Goal: Transaction & Acquisition: Purchase product/service

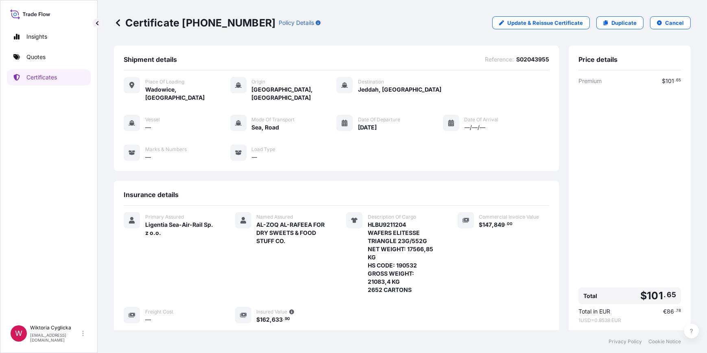
scroll to position [115, 0]
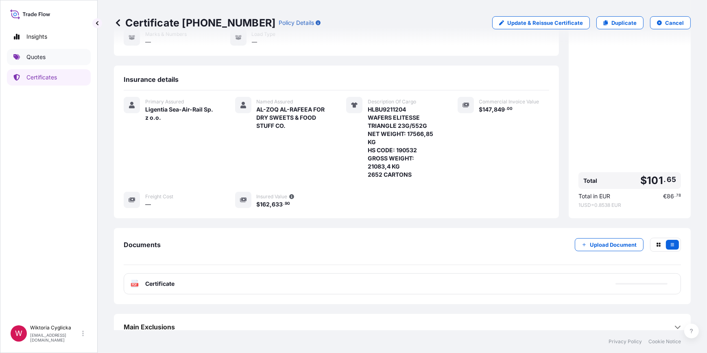
click at [58, 58] on link "Quotes" at bounding box center [49, 57] width 84 height 16
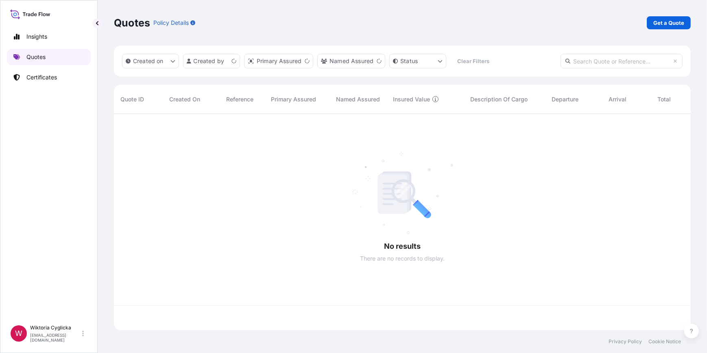
scroll to position [215, 571]
click at [663, 19] on p "Get a Quote" at bounding box center [668, 23] width 31 height 8
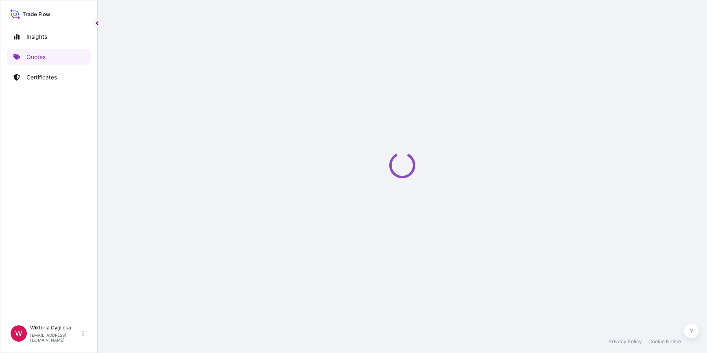
select select "Sea"
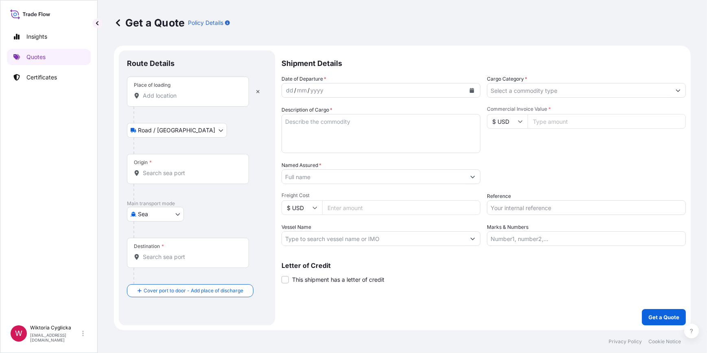
click at [530, 93] on input "Cargo Category *" at bounding box center [579, 90] width 184 height 15
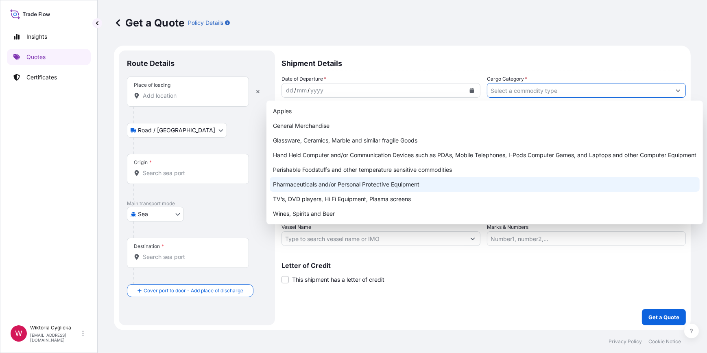
click at [326, 171] on div "Perishable Foodstuffs and other temperature sensitive commodities" at bounding box center [485, 169] width 430 height 15
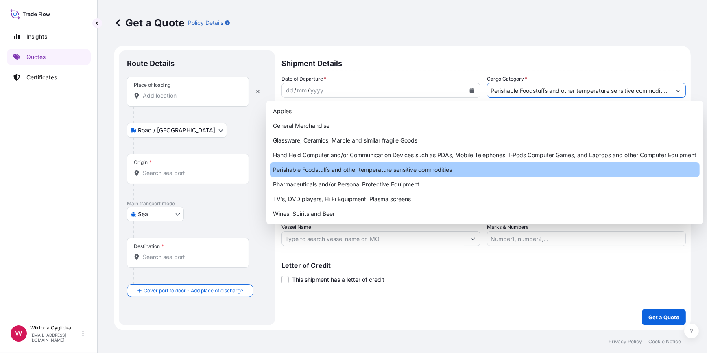
type input "Perishable Foodstuffs and other temperature sensitive commodities"
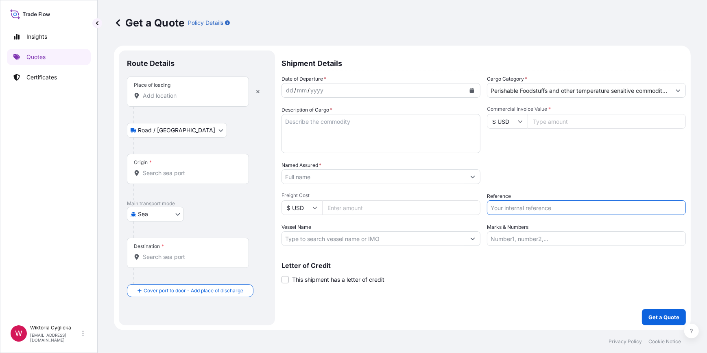
click at [511, 204] on input "Reference" at bounding box center [586, 207] width 199 height 15
paste input "S02043384"
type input "S02043384"
click at [531, 181] on div "Packing Category Type to search a container mode Please select a primary mode o…" at bounding box center [586, 172] width 199 height 23
click at [532, 123] on input "Commercial Invoice Value *" at bounding box center [607, 121] width 158 height 15
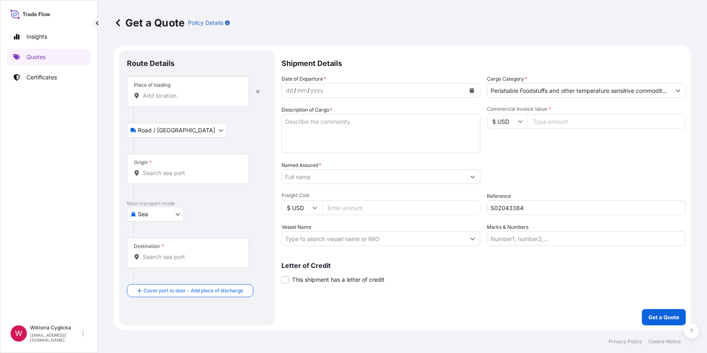
click at [165, 168] on div "Origin *" at bounding box center [188, 169] width 122 height 30
click at [165, 169] on input "Origin *" at bounding box center [191, 173] width 96 height 8
click at [299, 134] on textarea "Description of Cargo *" at bounding box center [381, 133] width 199 height 39
paste textarea "PROCESSED CHEESE SLICES, PROCESSED CHEESE BARS, PROCESSED CHEESE PORTIONS ORDER…"
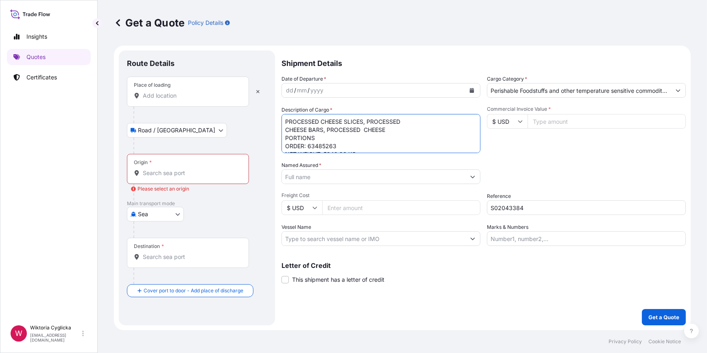
scroll to position [4, 0]
click at [517, 153] on div "Commercial Invoice Value * $ USD" at bounding box center [586, 129] width 199 height 47
click at [383, 147] on textarea "PROCESSED CHEESE SLICES, PROCESSED CHEESE BARS, PROCESSED CHEESE PORTIONS ORDER…" at bounding box center [381, 133] width 199 height 39
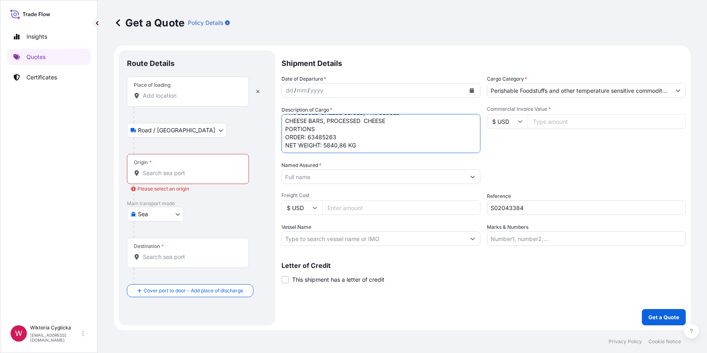
paste textarea "3337"
click at [300, 140] on textarea "PROCESSED CHEESE SLICES, PROCESSED CHEESE BARS, PROCESSED CHEESE PORTIONS ORDER…" at bounding box center [381, 133] width 199 height 39
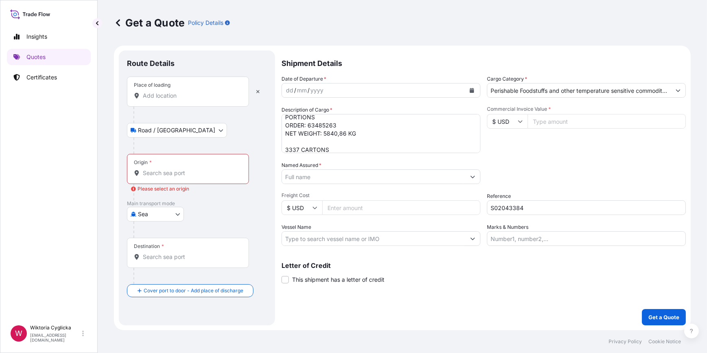
click at [298, 141] on textarea "PROCESSED CHEESE SLICES, PROCESSED CHEESE BARS, PROCESSED CHEESE PORTIONS ORDER…" at bounding box center [381, 133] width 199 height 39
paste textarea "6827,65"
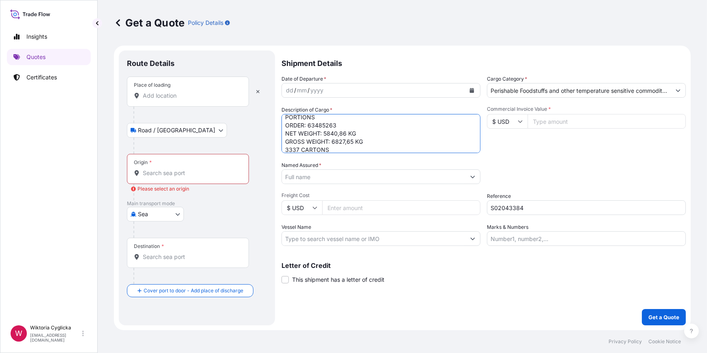
type textarea "PROCESSED CHEESE SLICES, PROCESSED CHEESE BARS, PROCESSED CHEESE PORTIONS ORDER…"
click at [563, 168] on div "Packing Category Type to search a container mode Please select a primary mode o…" at bounding box center [586, 172] width 199 height 23
click at [163, 175] on input "Origin * Please select an origin" at bounding box center [191, 173] width 96 height 8
click at [167, 174] on input "Origin * Please select an origin" at bounding box center [191, 173] width 96 height 8
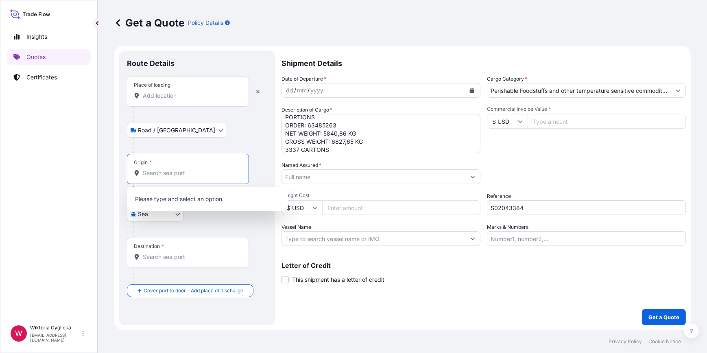
paste input "GDYNIA"
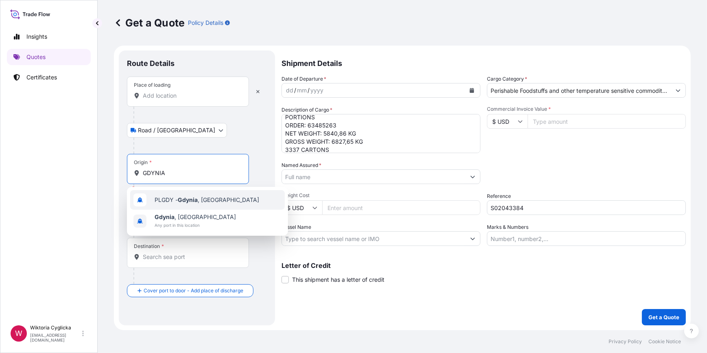
click at [162, 200] on span "PLGDY - [GEOGRAPHIC_DATA] , [GEOGRAPHIC_DATA]" at bounding box center [207, 200] width 105 height 8
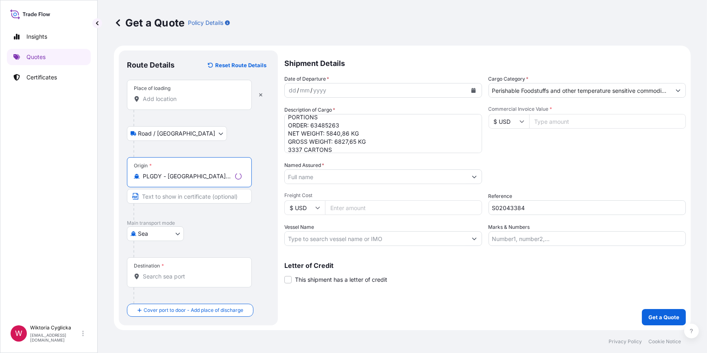
type input "PLGDY - [GEOGRAPHIC_DATA], [GEOGRAPHIC_DATA]"
click at [175, 276] on input "Destination *" at bounding box center [191, 276] width 96 height 8
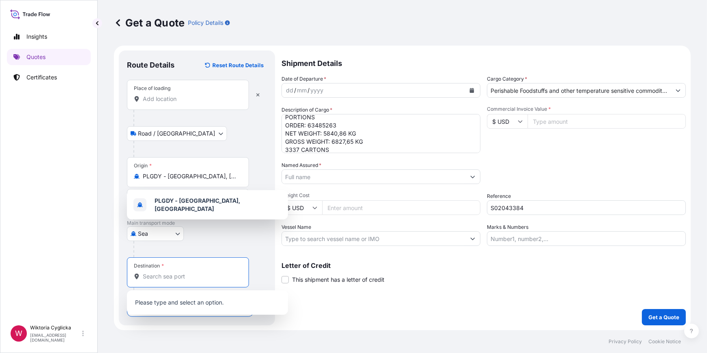
paste input "JEDDAH"
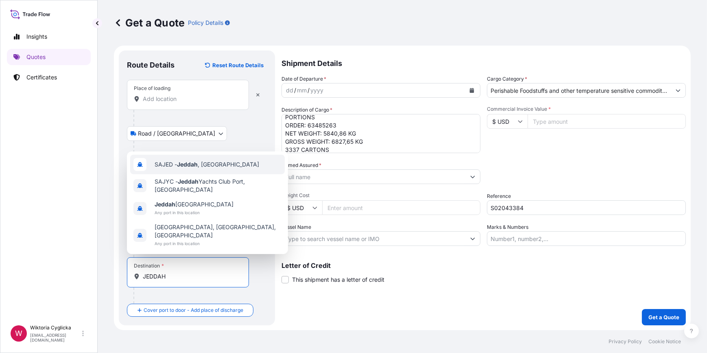
click at [186, 168] on span "SAJED - [GEOGRAPHIC_DATA] , [GEOGRAPHIC_DATA]" at bounding box center [207, 164] width 105 height 8
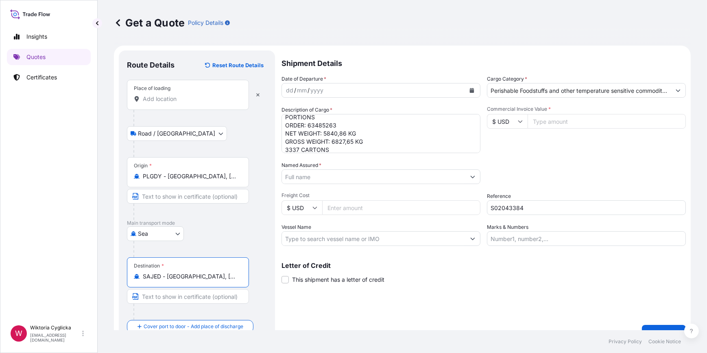
type input "SAJED - [GEOGRAPHIC_DATA], [GEOGRAPHIC_DATA]"
click at [324, 177] on input "Named Assured *" at bounding box center [374, 176] width 184 height 15
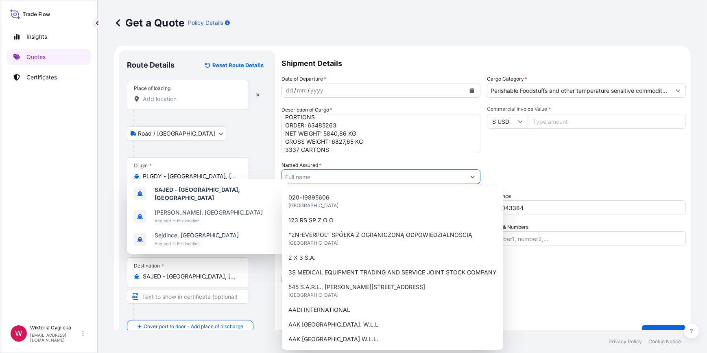
paste input "PANDA RETAIL COMPANY"
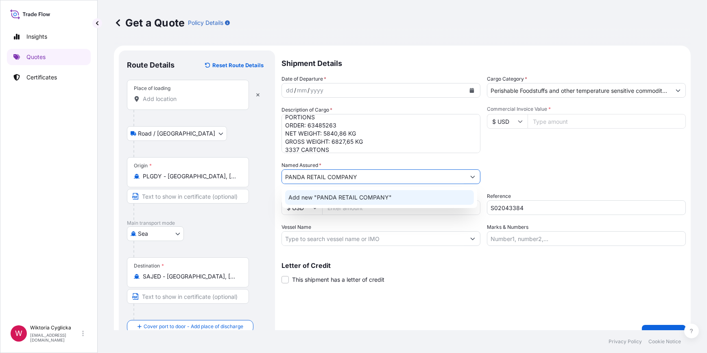
click at [325, 195] on span "Add new "PANDA RETAIL COMPANY"" at bounding box center [339, 197] width 103 height 8
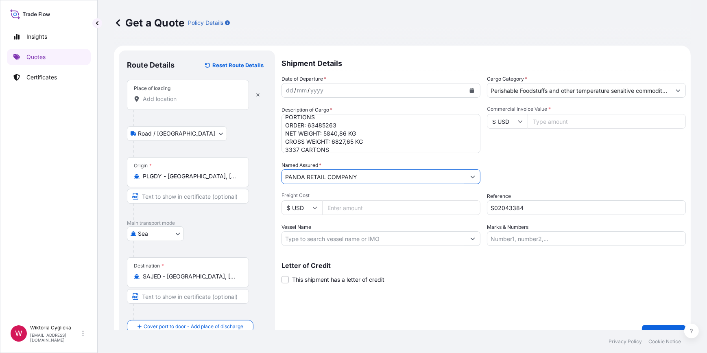
type input "PANDA RETAIL COMPANY"
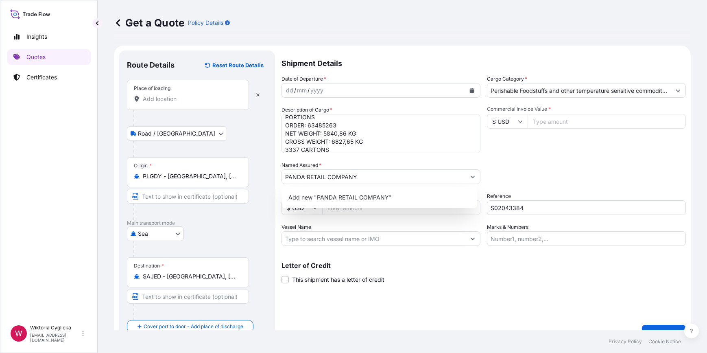
click at [546, 119] on input "Commercial Invoice Value *" at bounding box center [607, 121] width 158 height 15
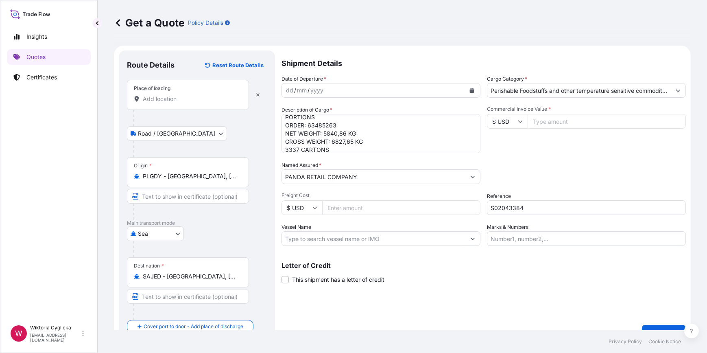
click at [515, 124] on input "$ USD" at bounding box center [507, 121] width 41 height 15
click at [498, 140] on div "€ EUR" at bounding box center [504, 143] width 34 height 15
type input "€ EUR"
click at [540, 122] on input "Commercial Invoice Value *" at bounding box center [607, 121] width 158 height 15
paste input "33753.60"
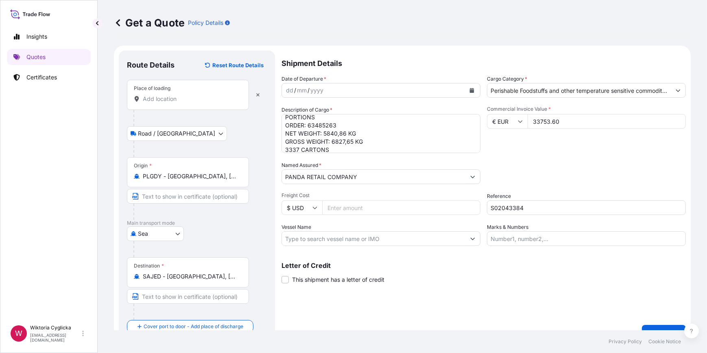
type input "33753.60"
click at [542, 142] on div "Commercial Invoice Value * € EUR 33753.60" at bounding box center [586, 129] width 199 height 47
click at [184, 102] on input "Place of loading" at bounding box center [191, 99] width 96 height 8
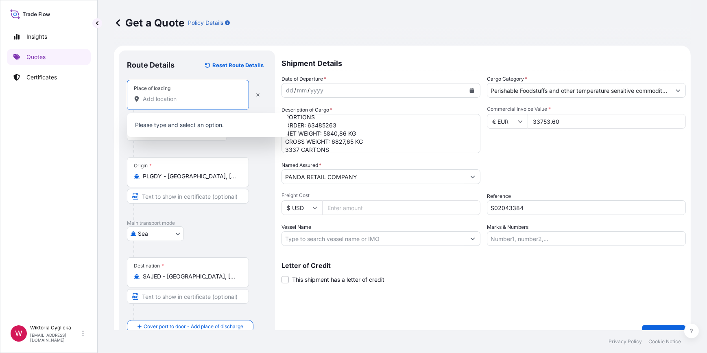
paste input "MORAG"
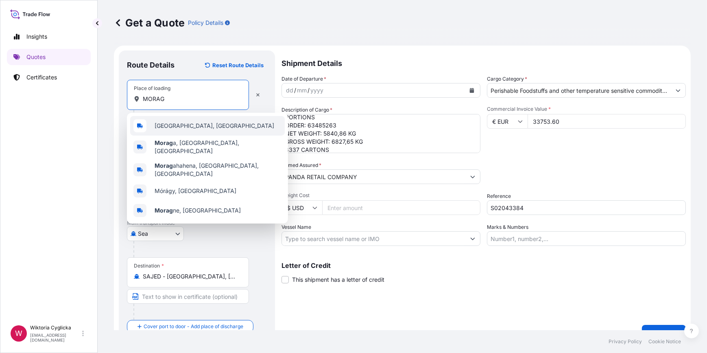
click at [175, 122] on span "[GEOGRAPHIC_DATA], [GEOGRAPHIC_DATA]" at bounding box center [215, 126] width 120 height 8
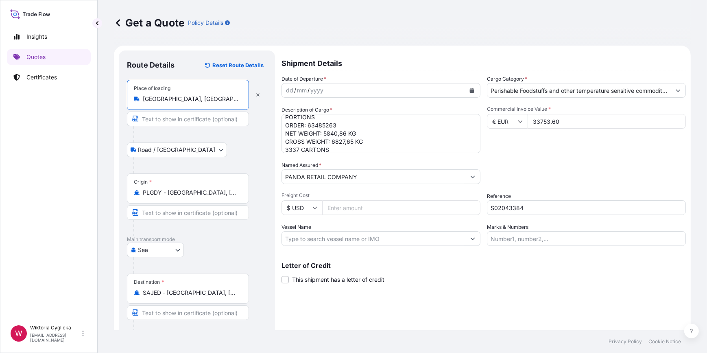
type input "[GEOGRAPHIC_DATA], [GEOGRAPHIC_DATA]"
click at [470, 89] on icon "Calendar" at bounding box center [472, 90] width 4 height 5
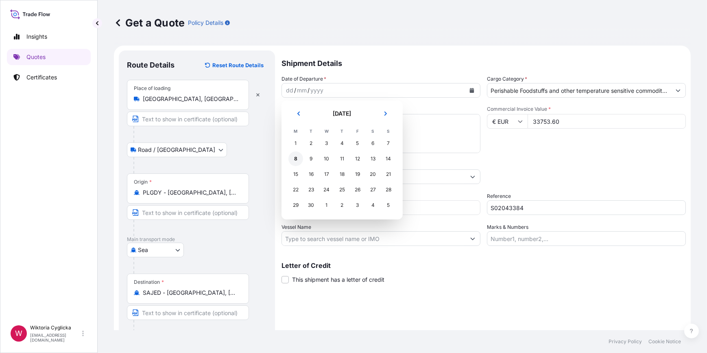
click at [297, 159] on div "8" at bounding box center [295, 158] width 15 height 15
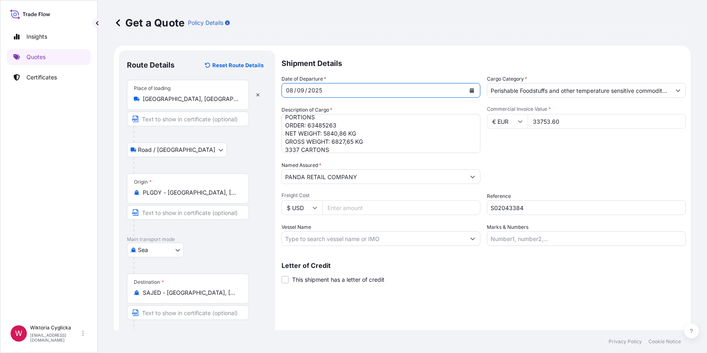
scroll to position [32, 0]
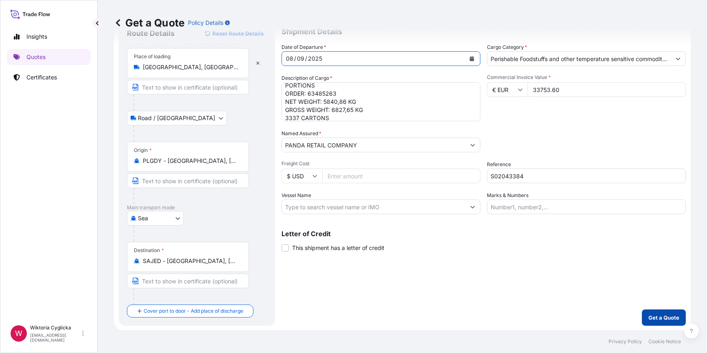
click at [649, 320] on p "Get a Quote" at bounding box center [664, 317] width 31 height 8
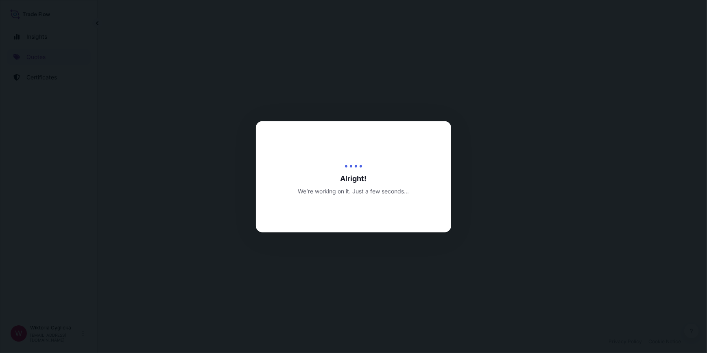
select select "Road / [GEOGRAPHIC_DATA]"
select select "Sea"
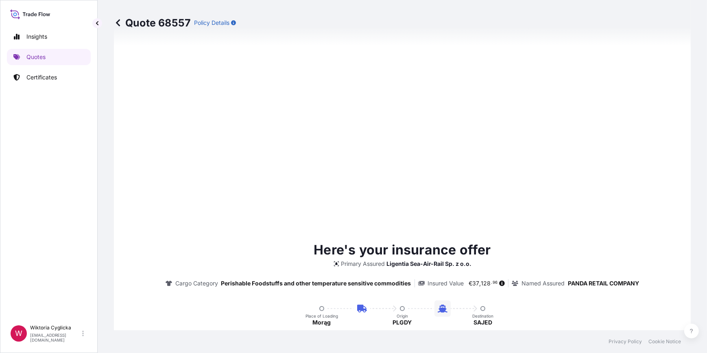
type input "[DATE]"
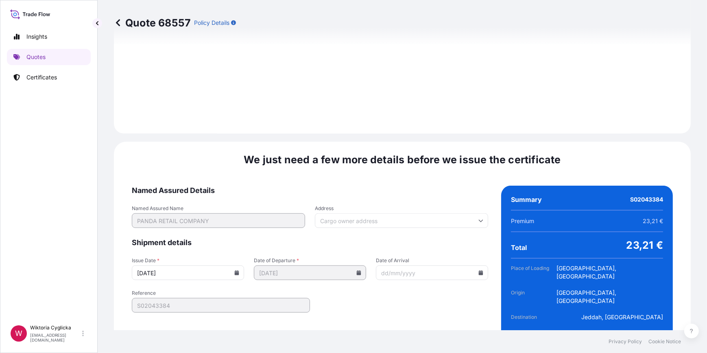
scroll to position [973, 0]
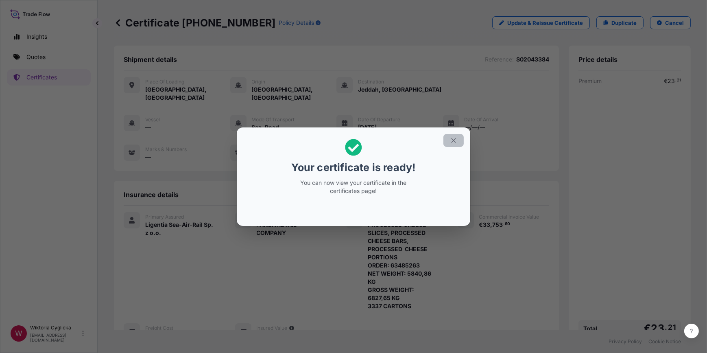
click at [455, 142] on icon "button" at bounding box center [453, 140] width 4 height 4
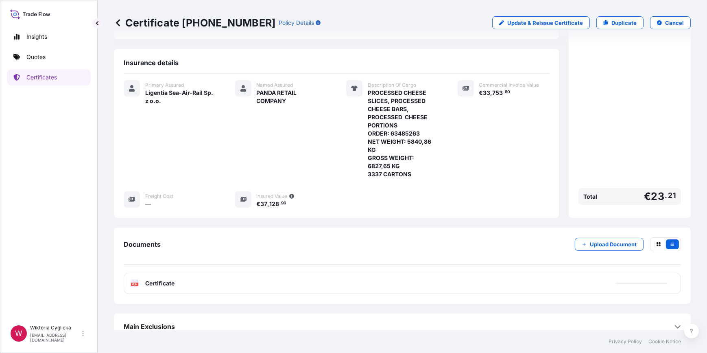
scroll to position [133, 0]
click at [373, 272] on div "PDF Certificate" at bounding box center [402, 282] width 557 height 21
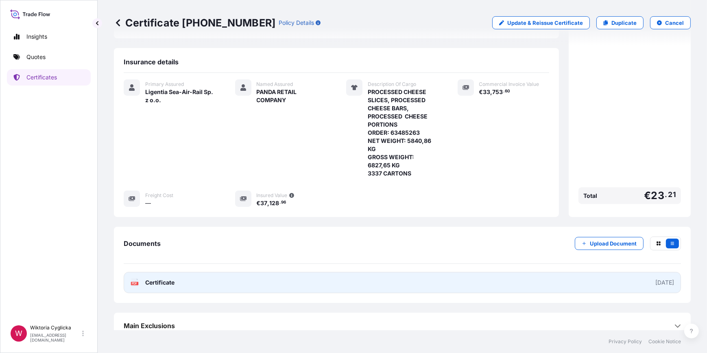
click at [478, 277] on link "PDF Certificate [DATE]" at bounding box center [402, 282] width 557 height 21
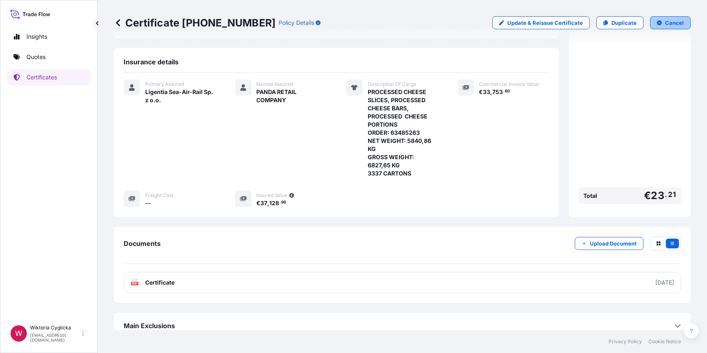
click at [674, 24] on p "Cancel" at bounding box center [674, 23] width 19 height 8
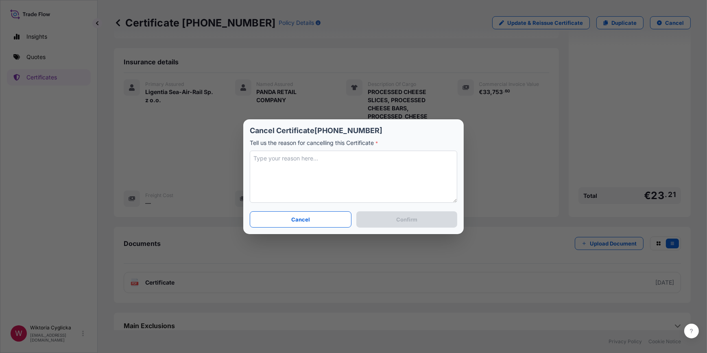
click at [317, 164] on textarea at bounding box center [354, 177] width 208 height 52
type textarea "CANCEL"
click at [413, 217] on p "Confirm" at bounding box center [406, 219] width 21 height 8
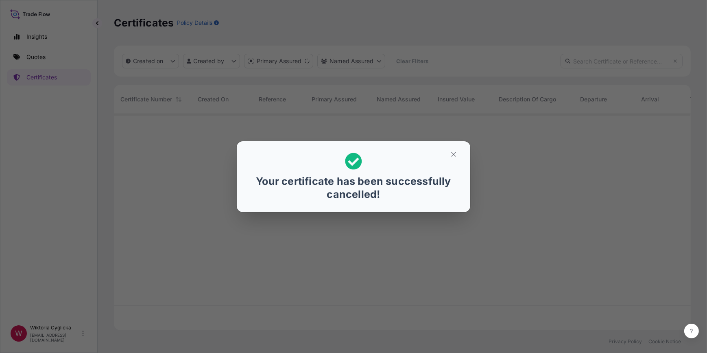
scroll to position [215, 571]
click at [455, 153] on icon "button" at bounding box center [453, 154] width 4 height 4
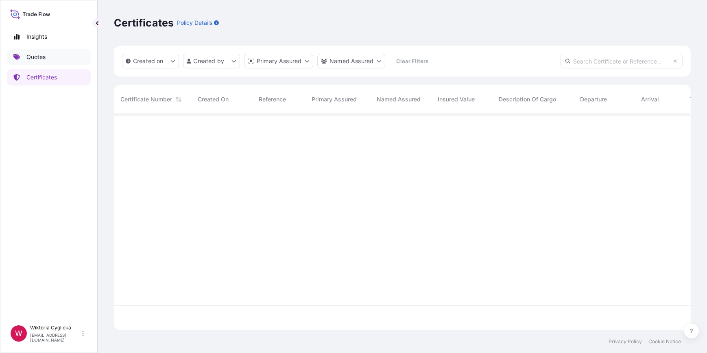
click at [45, 59] on p "Quotes" at bounding box center [35, 57] width 19 height 8
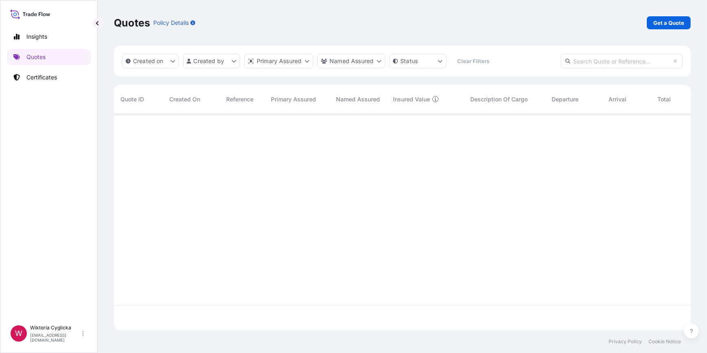
scroll to position [215, 571]
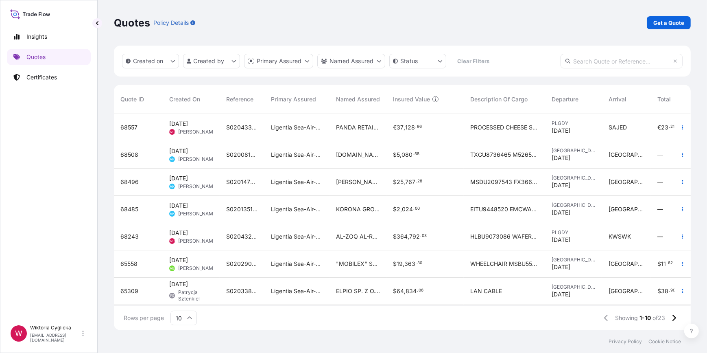
click at [610, 62] on input "text" at bounding box center [622, 61] width 122 height 15
paste input "S02043384"
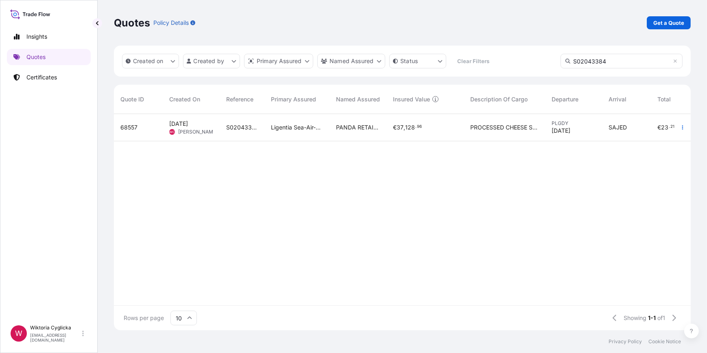
type input "S02043384"
click at [236, 129] on span "S02043384" at bounding box center [242, 127] width 32 height 8
select select "Road / [GEOGRAPHIC_DATA]"
select select "Sea"
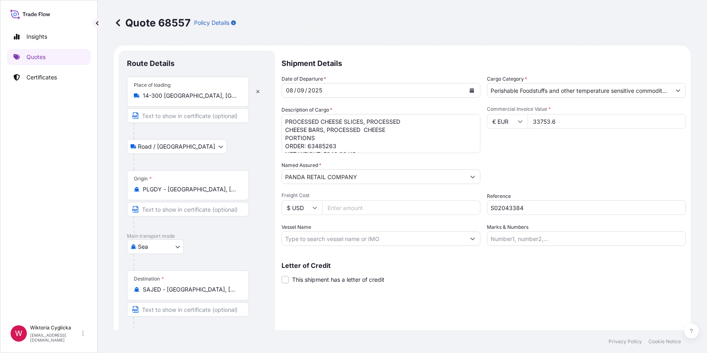
click at [282, 122] on textarea "PROCESSED CHEESE SLICES, PROCESSED CHEESE BARS, PROCESSED CHEESE PORTIONS ORDER…" at bounding box center [381, 133] width 199 height 39
click at [293, 118] on textarea "PROCESSED CHEESE SLICES, PROCESSED CHEESE BARS, PROCESSED CHEESE PORTIONS ORDER…" at bounding box center [381, 133] width 199 height 39
paste textarea "1 x 20RE HLXU3753669"
drag, startPoint x: 310, startPoint y: 121, endPoint x: 240, endPoint y: 118, distance: 70.0
click at [240, 118] on form "Route Details Place of loading 14-300 Morąg, [GEOGRAPHIC_DATA] Road / [GEOGRAPH…" at bounding box center [402, 202] width 577 height 313
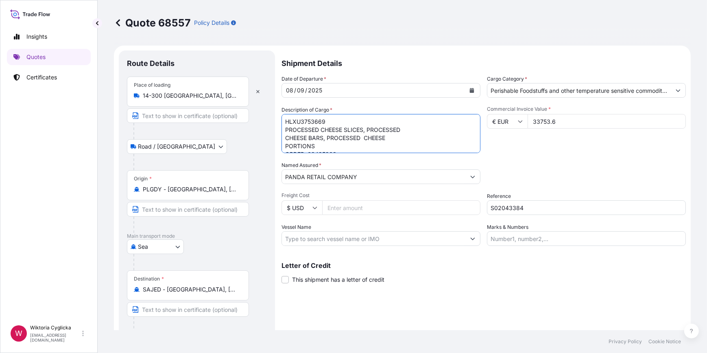
type textarea "HLXU3753669 PROCESSED CHEESE SLICES, PROCESSED CHEESE BARS, PROCESSED CHEESE PO…"
click at [542, 167] on div "Packing Category Type to search a container mode Please select a primary mode o…" at bounding box center [586, 172] width 199 height 23
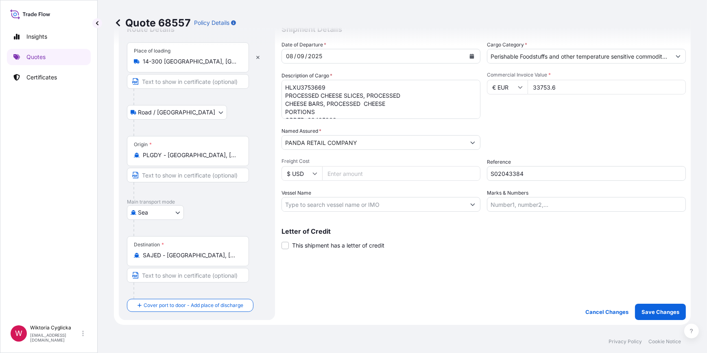
scroll to position [86, 0]
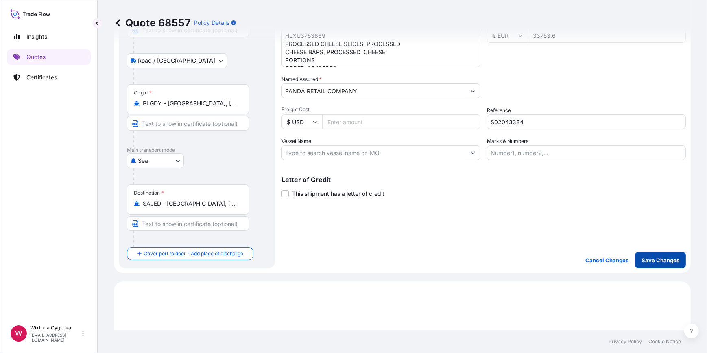
click at [650, 258] on p "Save Changes" at bounding box center [661, 260] width 38 height 8
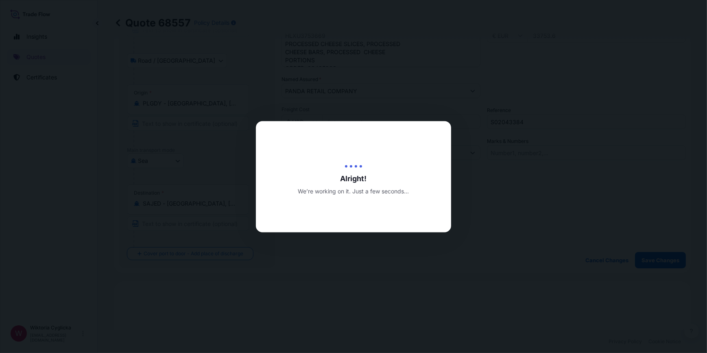
type input "[DATE]"
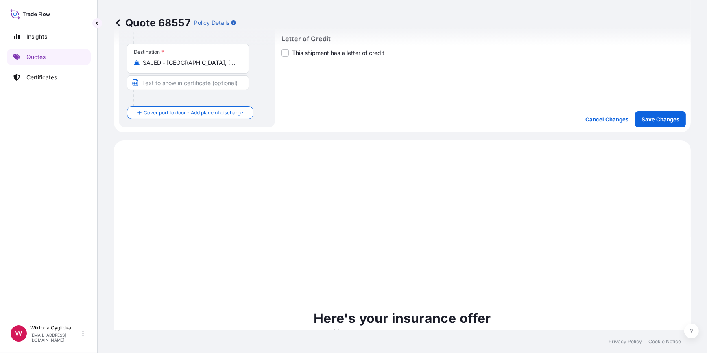
scroll to position [326, 0]
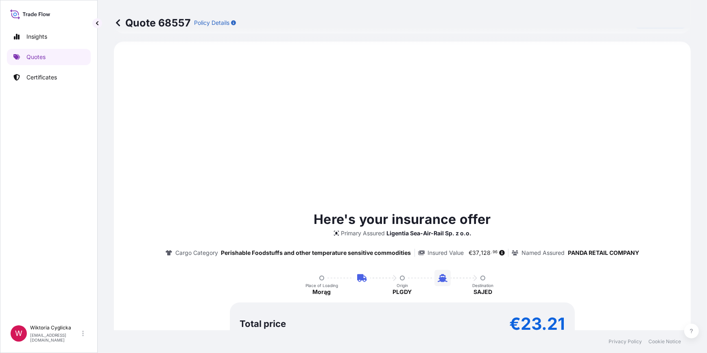
select select "Road / [GEOGRAPHIC_DATA]"
select select "Sea"
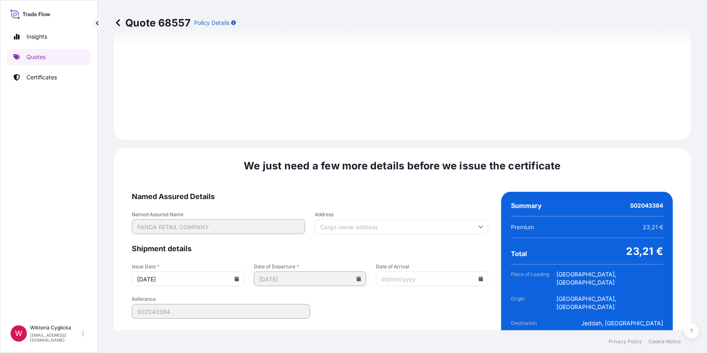
scroll to position [973, 0]
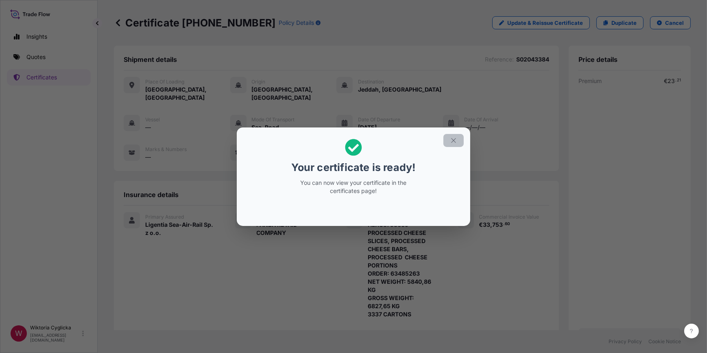
click at [455, 138] on icon "button" at bounding box center [453, 140] width 7 height 7
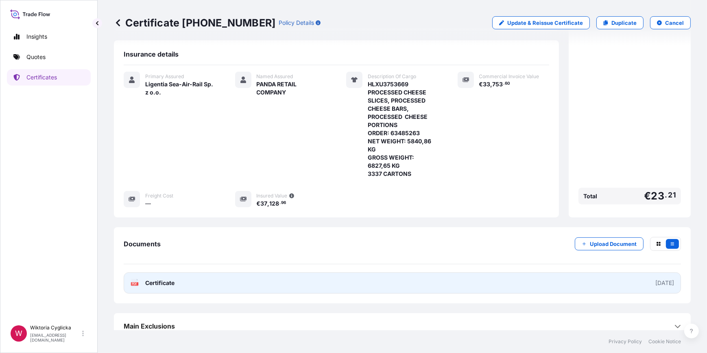
scroll to position [141, 0]
click at [354, 272] on link "PDF Certificate [DATE]" at bounding box center [402, 282] width 557 height 21
